Goal: Information Seeking & Learning: Find specific fact

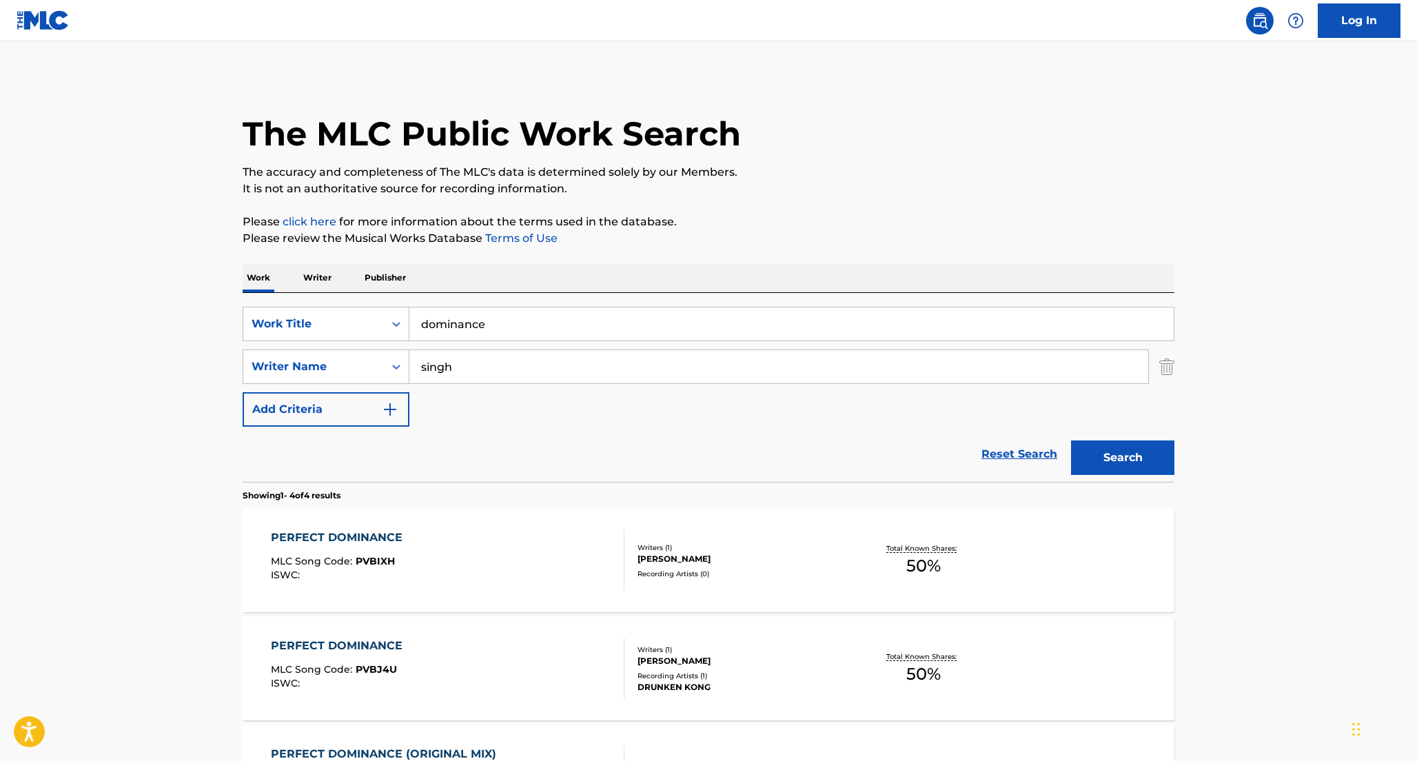
drag, startPoint x: 579, startPoint y: 322, endPoint x: 427, endPoint y: 305, distance: 152.5
click at [427, 305] on div "SearchWithCriteriae8a906aa-6557-4108-96f5-a84d3cf3f3a0 Work Title dominance Sea…" at bounding box center [709, 387] width 932 height 189
paste input "Mt. Wolf - Life Size Ghosts"
type input "Mt. Wolf - Life Size Ghosts"
drag, startPoint x: 459, startPoint y: 365, endPoint x: 405, endPoint y: 365, distance: 53.8
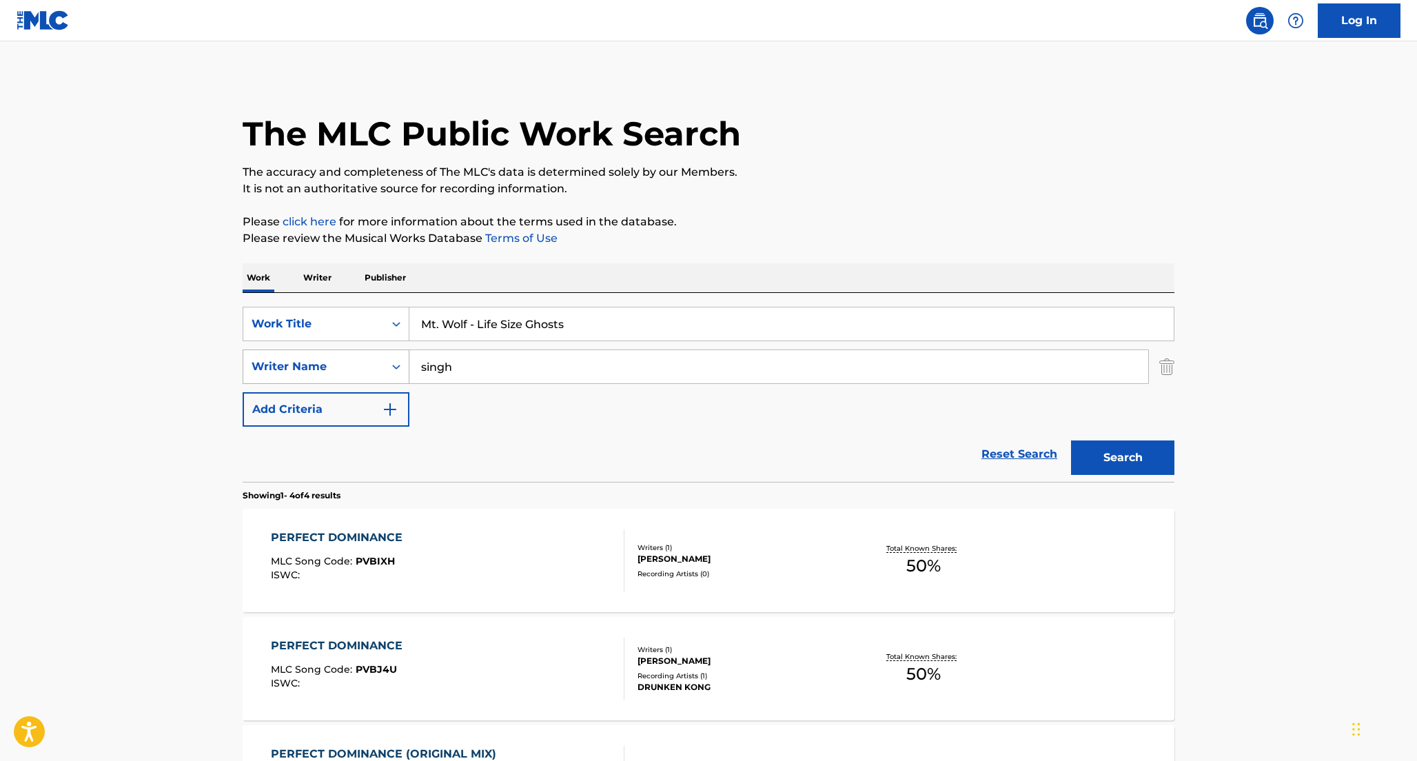
click at [405, 365] on div "SearchWithCriteria716a9c00-c419-44fb-93f6-f86f00e0a380 Writer Name [PERSON_NAME]" at bounding box center [709, 366] width 932 height 34
type input "m"
type input "[PERSON_NAME]"
click at [1103, 447] on button "Search" at bounding box center [1122, 457] width 103 height 34
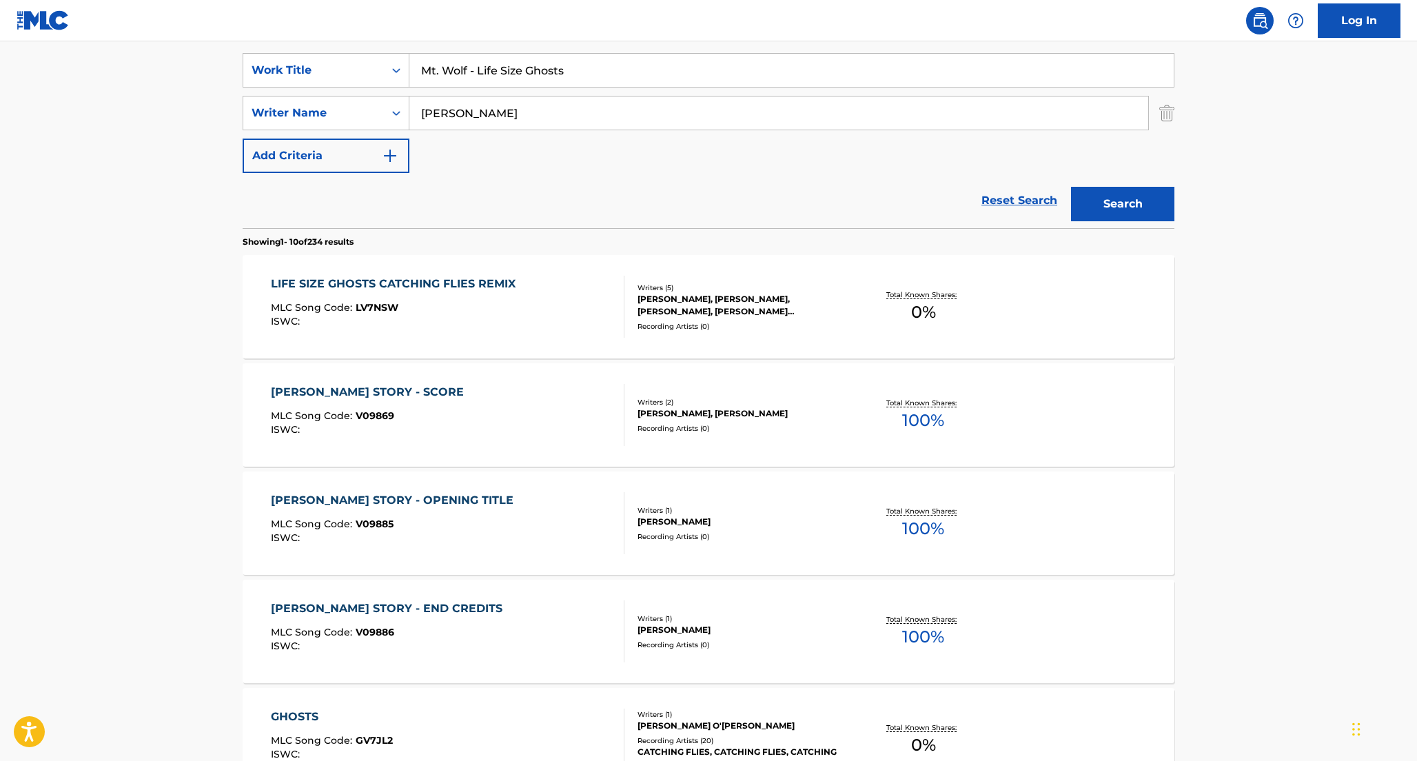
scroll to position [125, 0]
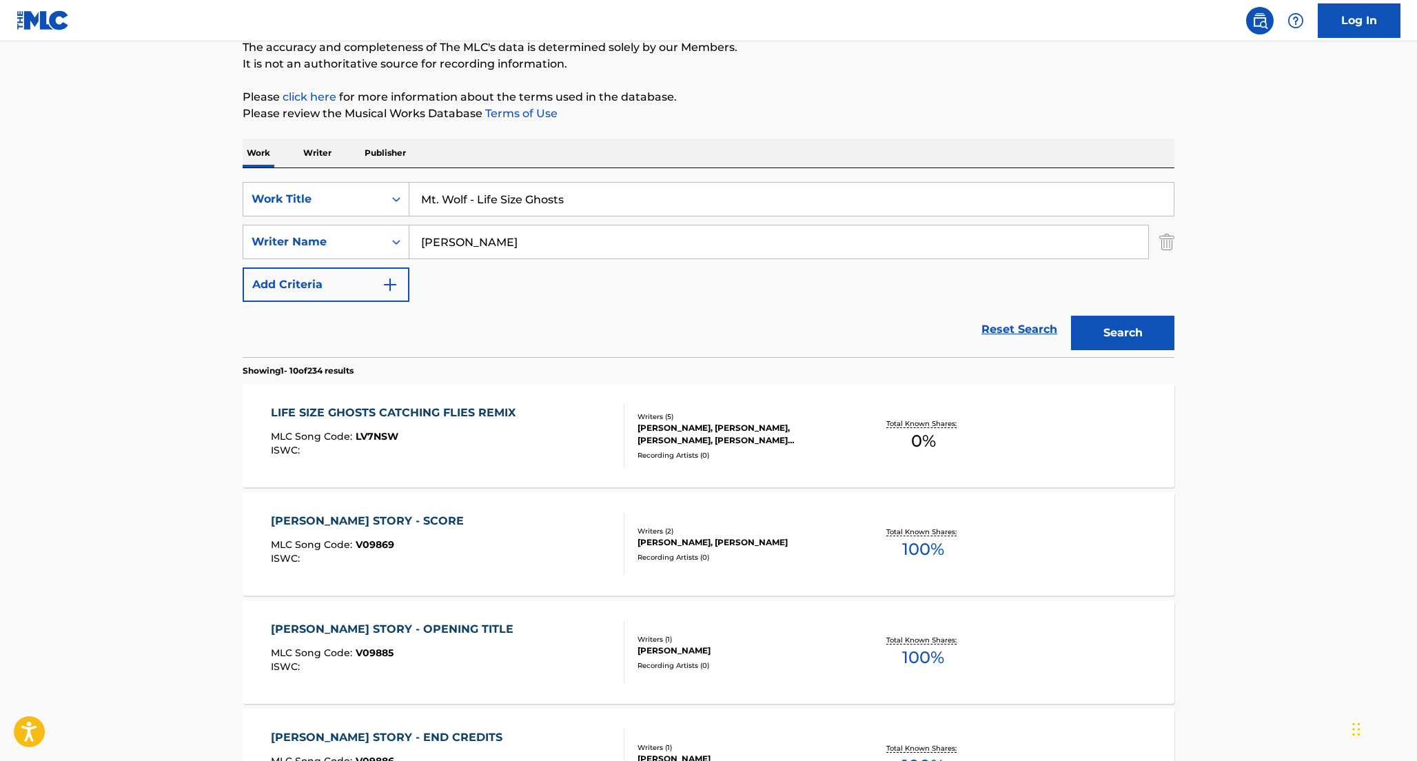
click at [750, 426] on div "[PERSON_NAME], [PERSON_NAME], [PERSON_NAME], [PERSON_NAME] O'[PERSON_NAME], [PE…" at bounding box center [742, 434] width 208 height 25
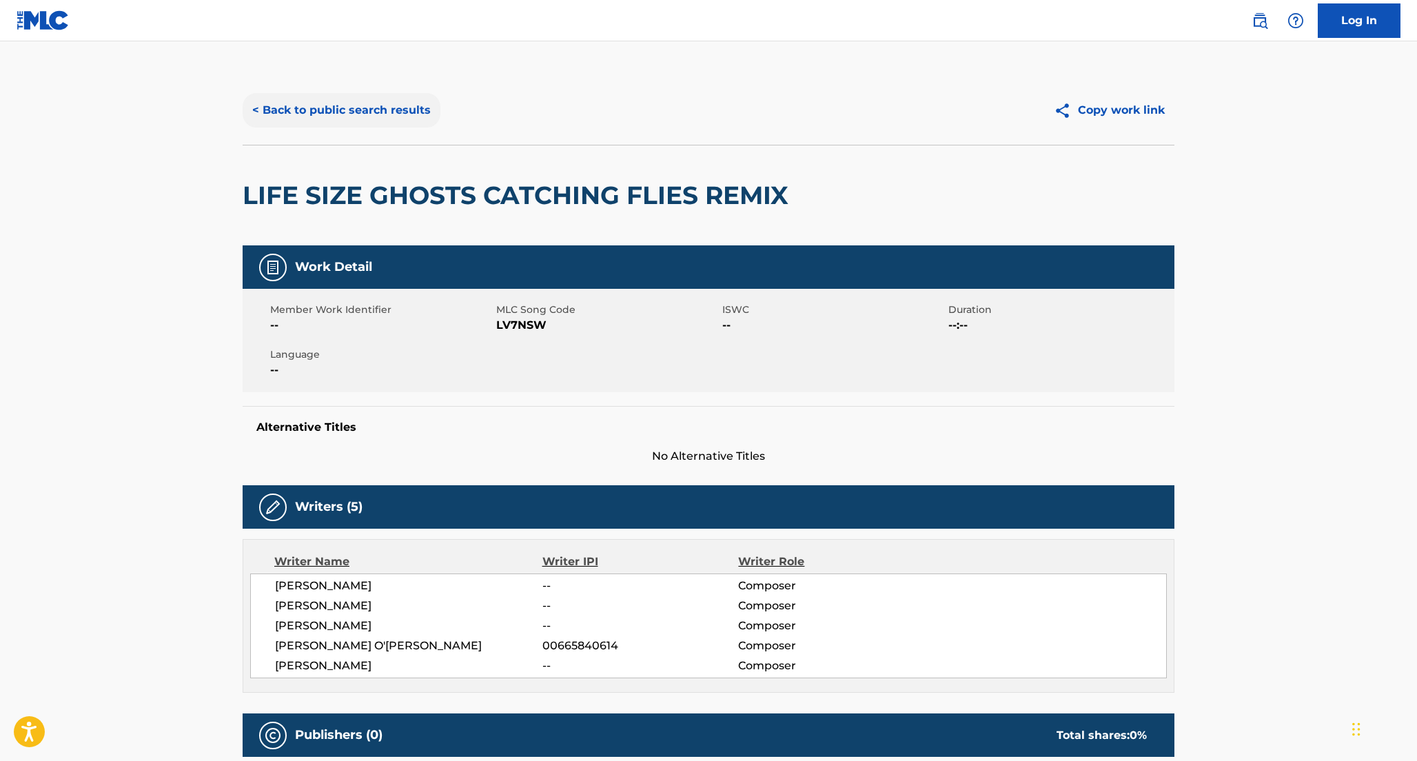
click at [407, 112] on button "< Back to public search results" at bounding box center [342, 110] width 198 height 34
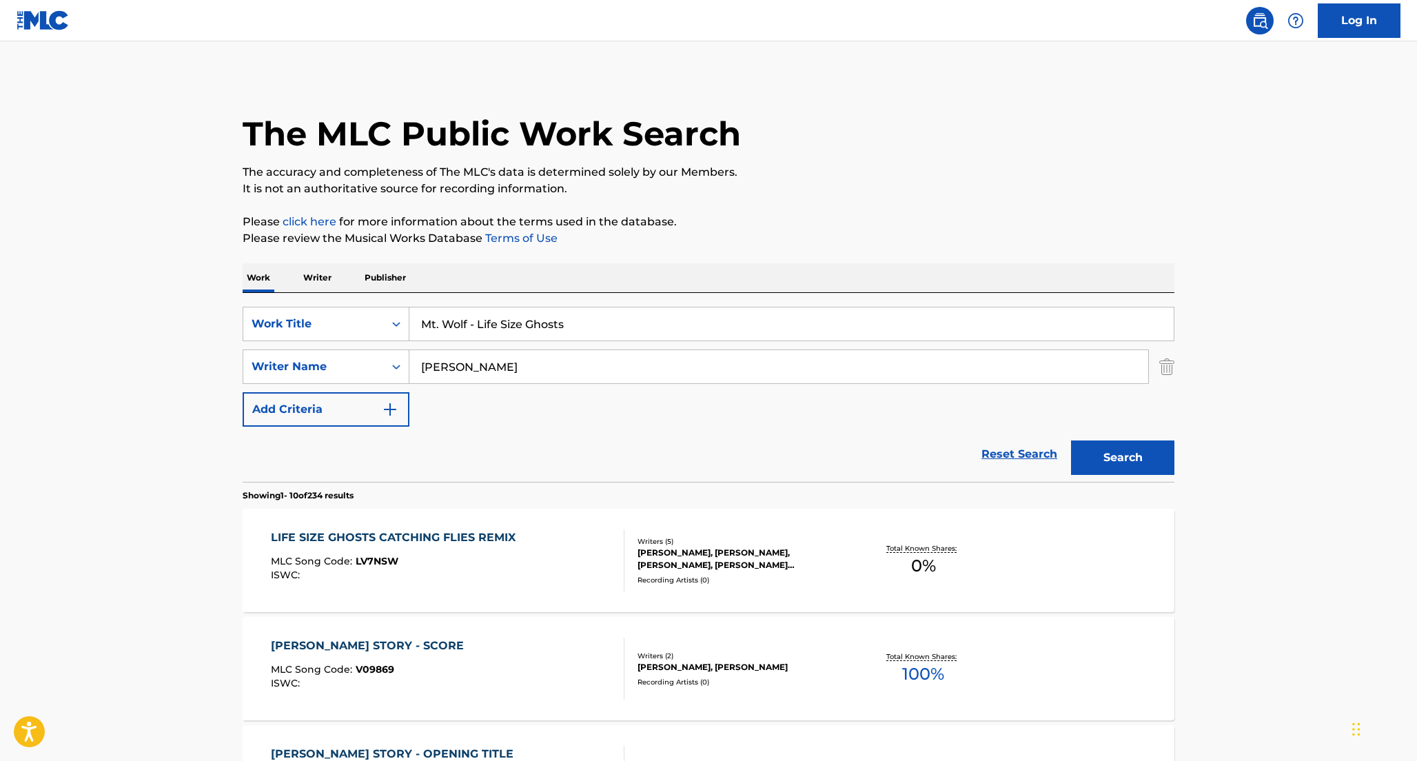
scroll to position [125, 0]
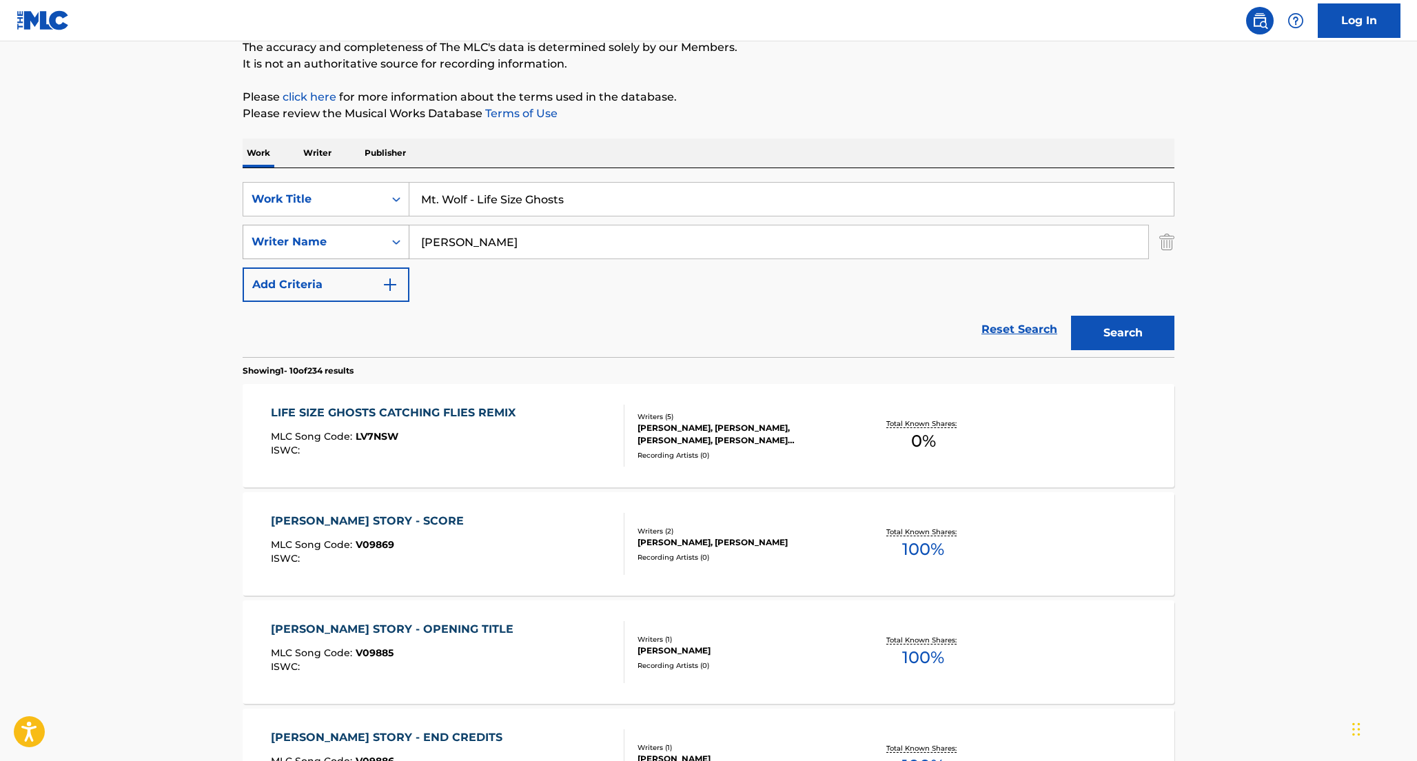
drag, startPoint x: 502, startPoint y: 245, endPoint x: 378, endPoint y: 241, distance: 124.1
click at [378, 240] on div "SearchWithCriteria716a9c00-c419-44fb-93f6-f86f00e0a380 Writer Name [PERSON_NAME]" at bounding box center [709, 242] width 932 height 34
type input "king"
click at [1071, 316] on button "Search" at bounding box center [1122, 333] width 103 height 34
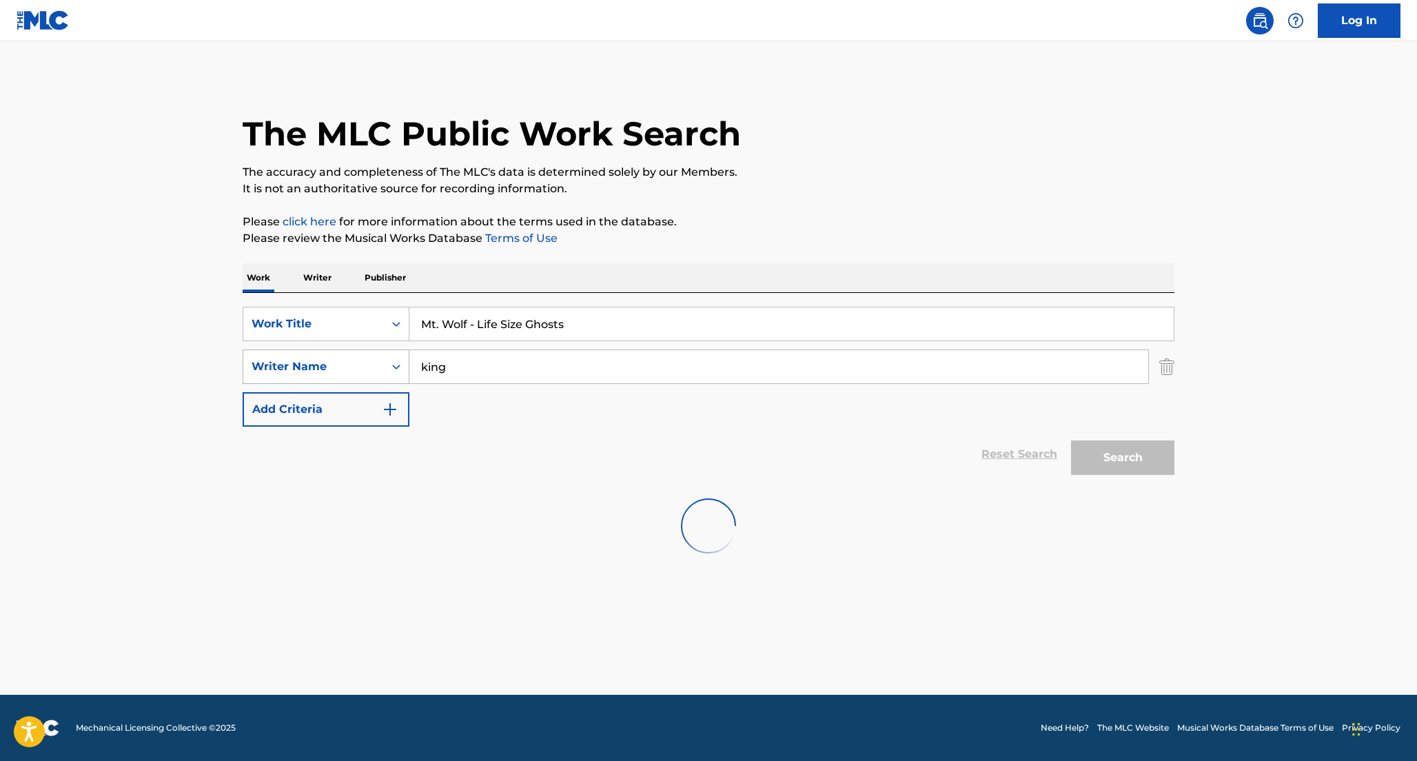
scroll to position [0, 0]
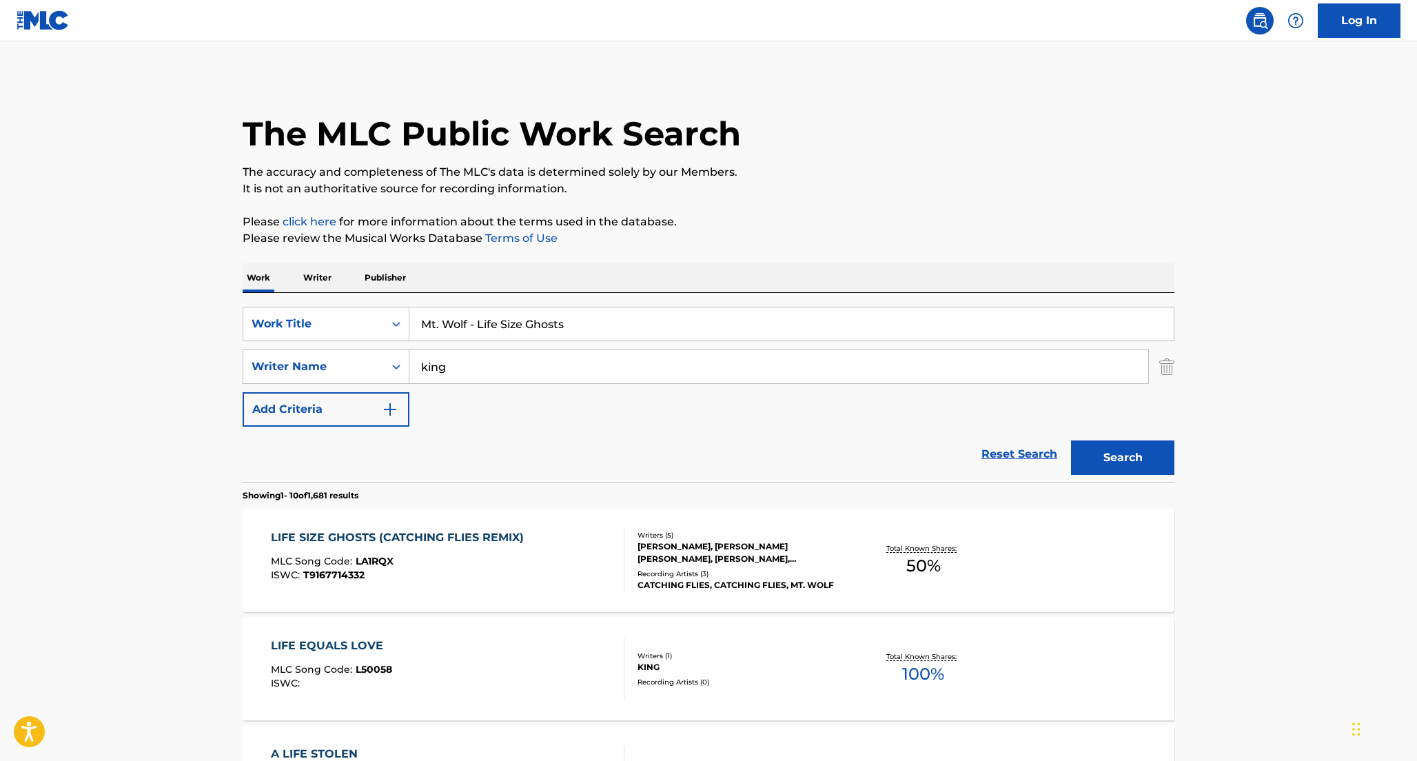
click at [758, 556] on div "[PERSON_NAME], [PERSON_NAME] [PERSON_NAME], [PERSON_NAME], [PERSON_NAME], [PERS…" at bounding box center [742, 552] width 208 height 25
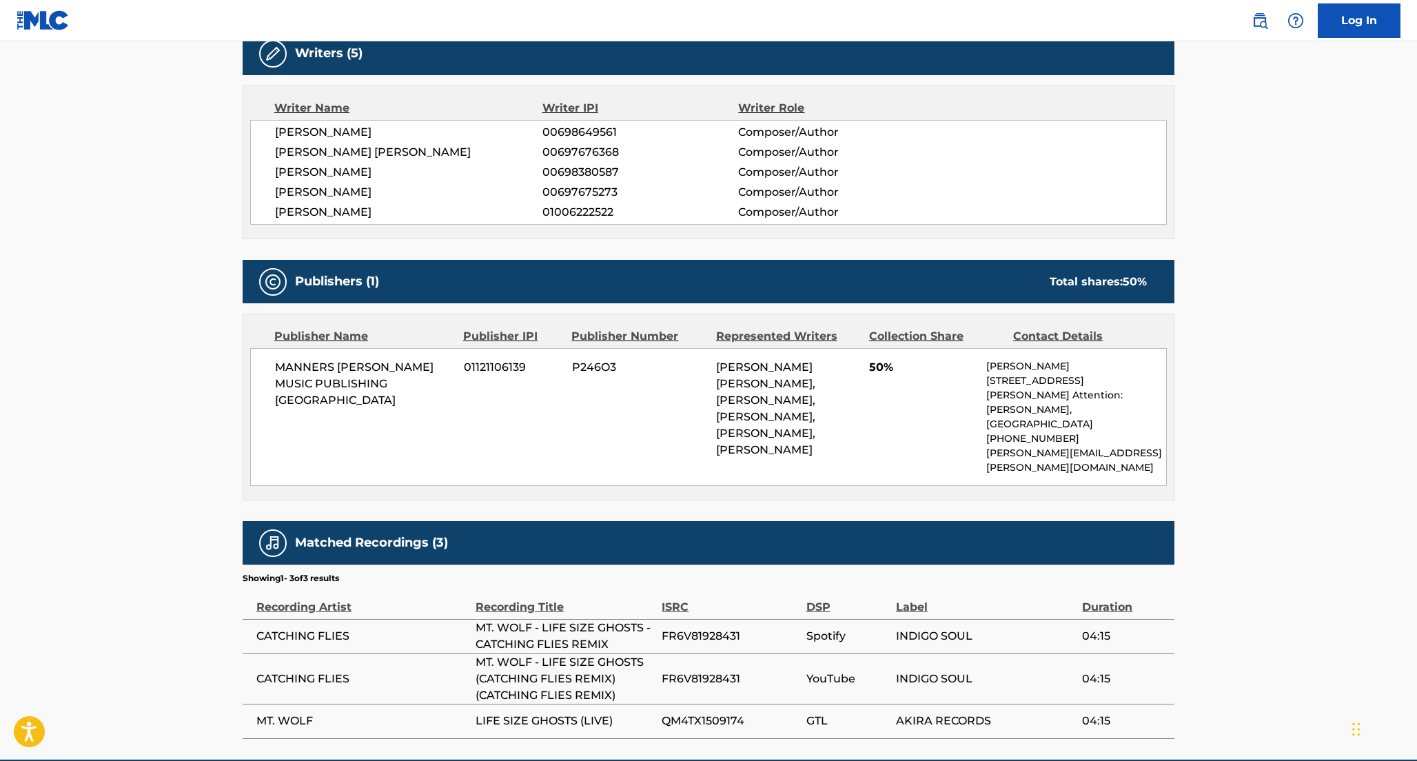
scroll to position [479, 0]
